Goal: Task Accomplishment & Management: Manage account settings

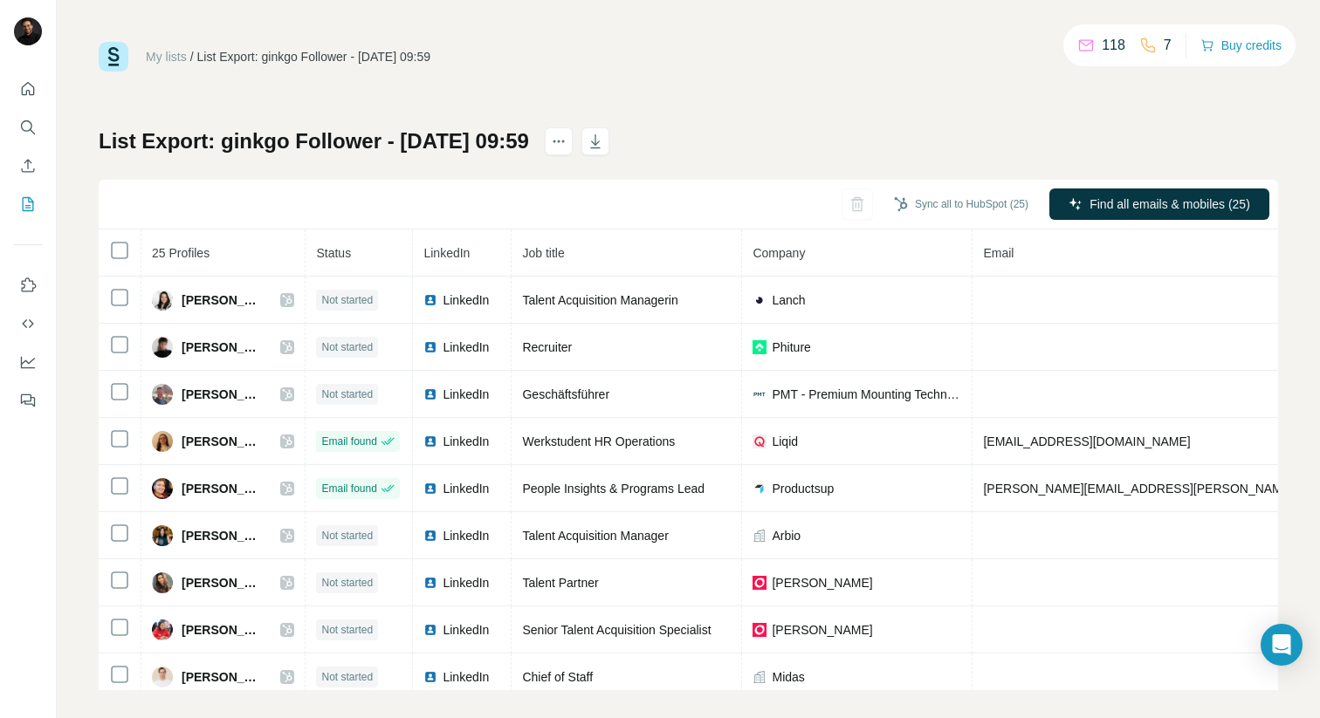
click at [164, 53] on link "My lists" at bounding box center [166, 57] width 41 height 14
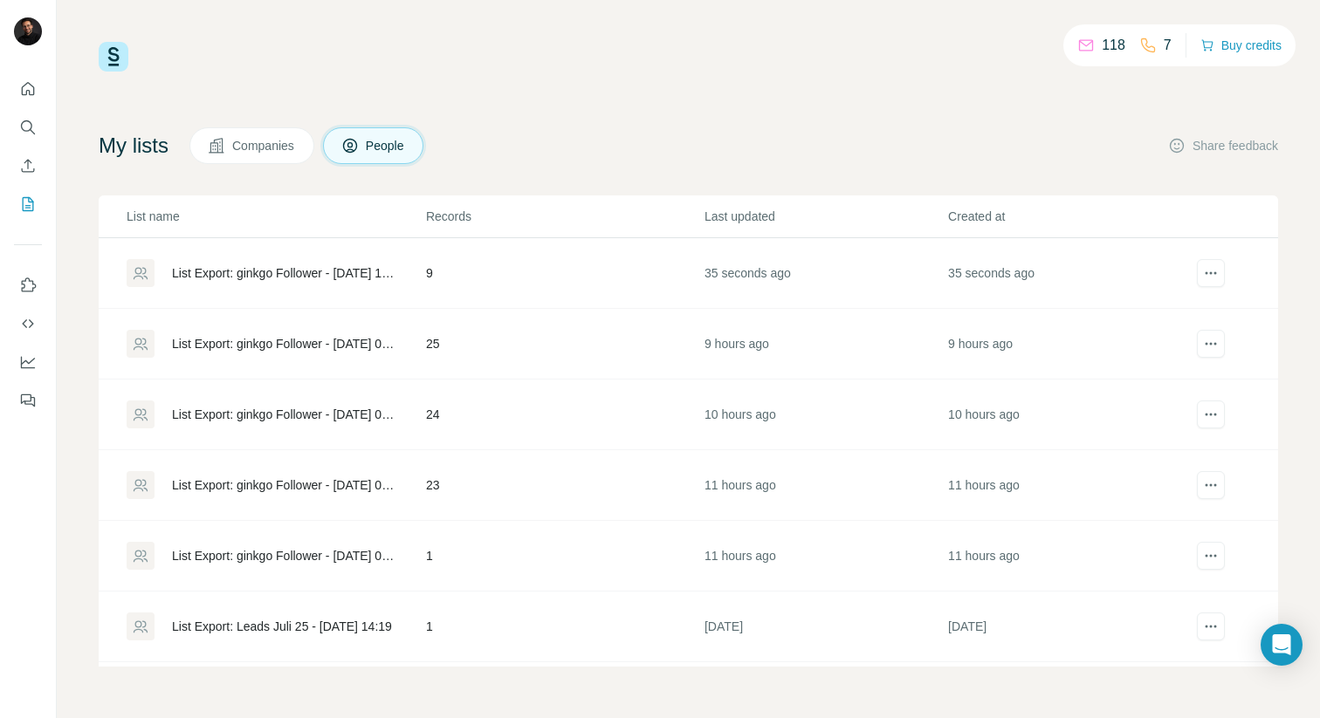
click at [267, 276] on div "List Export: ginkgo Follower - [DATE] 18:35" at bounding box center [284, 272] width 224 height 17
